Goal: Transaction & Acquisition: Purchase product/service

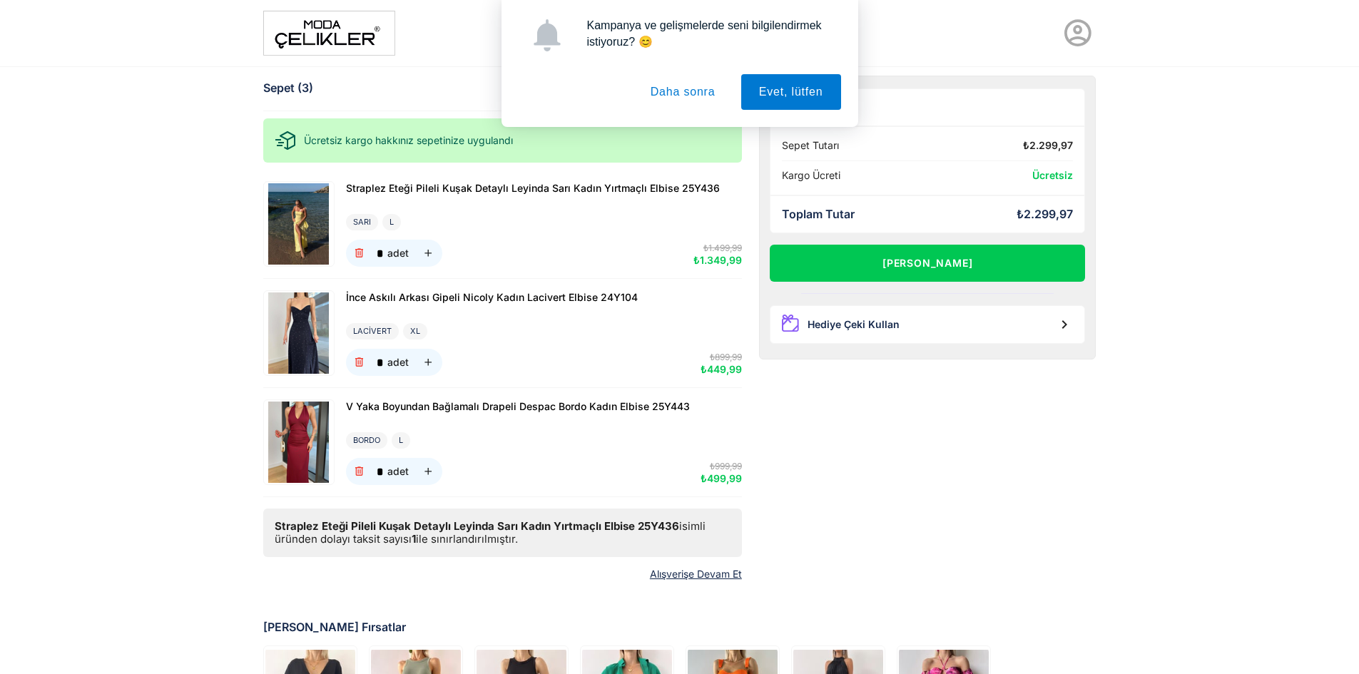
click at [677, 102] on button "Daha sonra" at bounding box center [683, 92] width 101 height 36
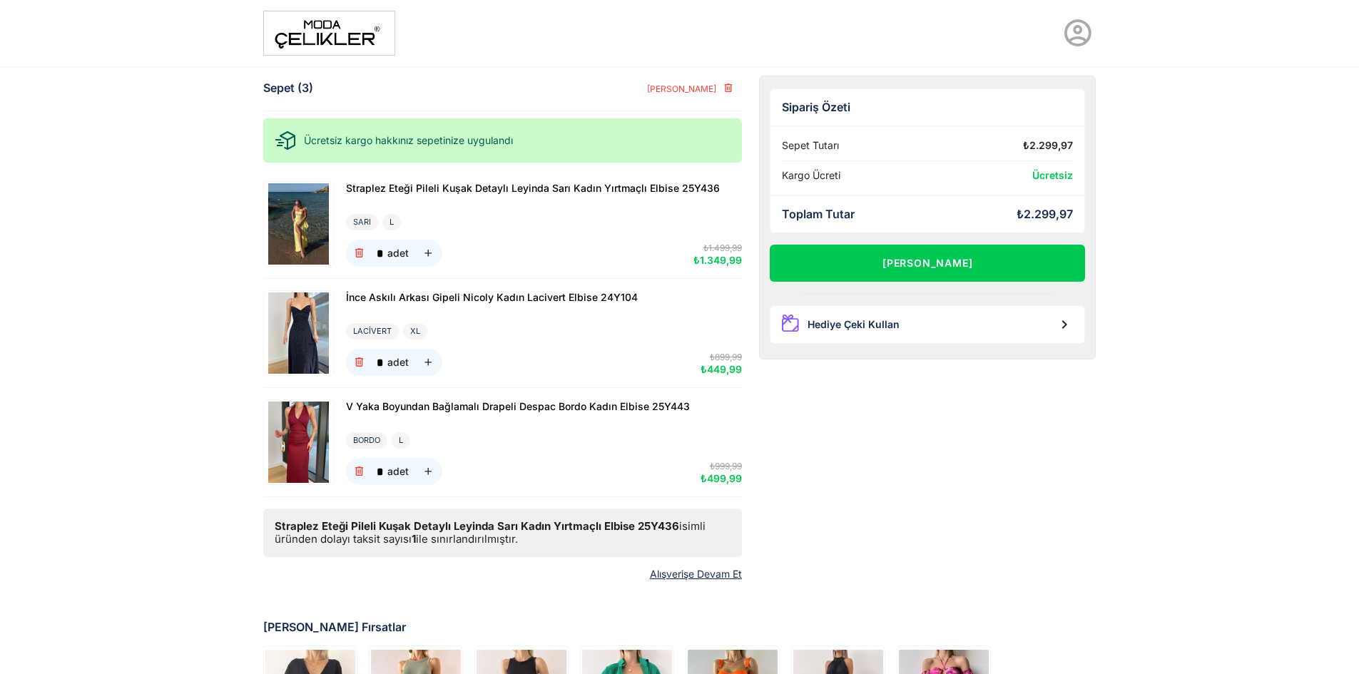
click at [1065, 17] on icon at bounding box center [1078, 33] width 32 height 32
click at [461, 52] on div "Üye Girişi Üye Ol" at bounding box center [680, 33] width 850 height 62
click at [1081, 31] on icon at bounding box center [1078, 33] width 32 height 32
click at [1067, 67] on link "Üye Girişi" at bounding box center [1036, 76] width 134 height 23
